Goal: Navigation & Orientation: Find specific page/section

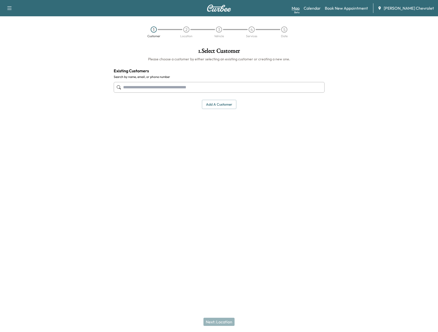
click at [299, 9] on link "Map Beta" at bounding box center [295, 8] width 8 height 6
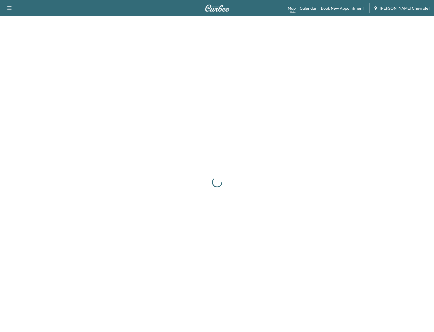
click at [317, 9] on link "Calendar" at bounding box center [308, 8] width 17 height 6
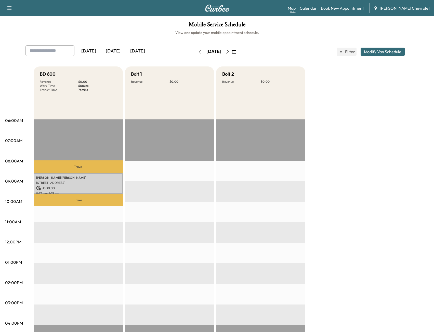
click at [230, 54] on icon "button" at bounding box center [227, 52] width 4 height 4
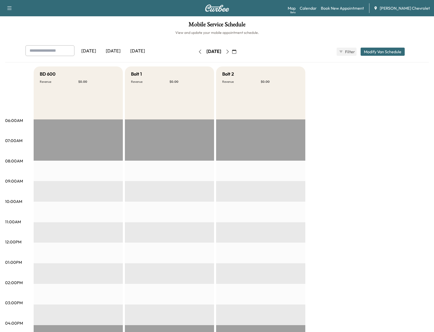
click at [232, 52] on button "button" at bounding box center [227, 52] width 9 height 8
click at [230, 52] on icon "button" at bounding box center [227, 52] width 4 height 4
click at [198, 51] on icon "button" at bounding box center [200, 52] width 4 height 4
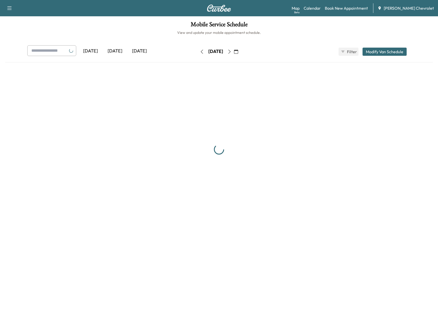
click at [200, 51] on icon "button" at bounding box center [202, 52] width 4 height 4
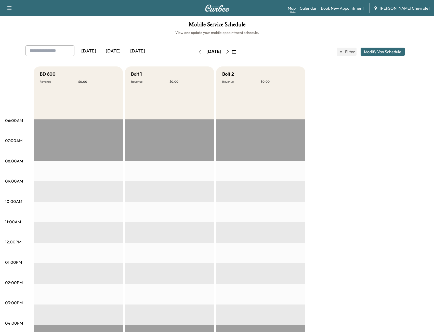
click at [196, 51] on button "button" at bounding box center [200, 52] width 9 height 8
